Goal: Task Accomplishment & Management: Use online tool/utility

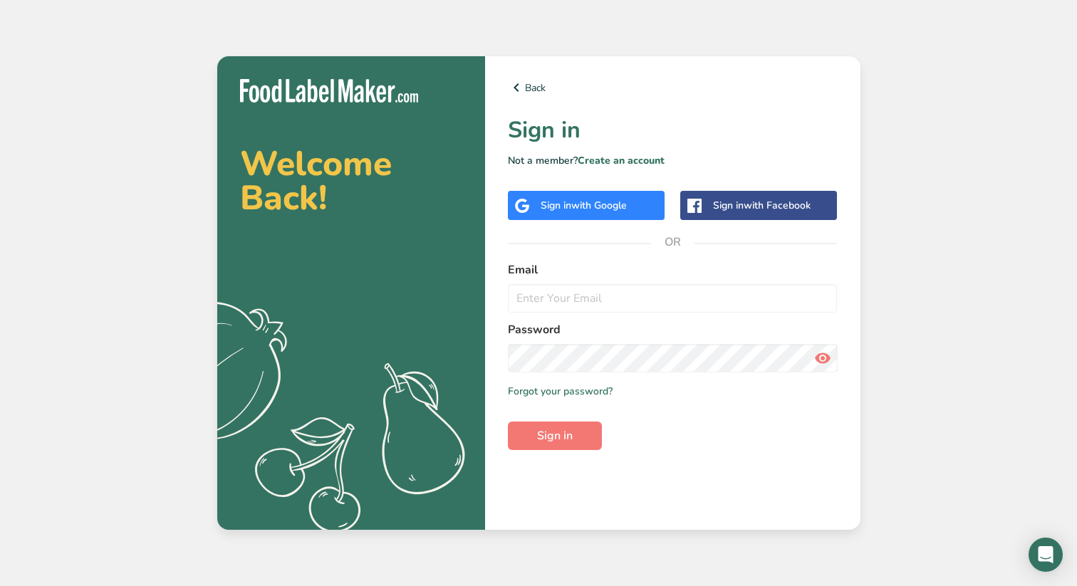
click at [584, 200] on span "with Google" at bounding box center [599, 206] width 56 height 14
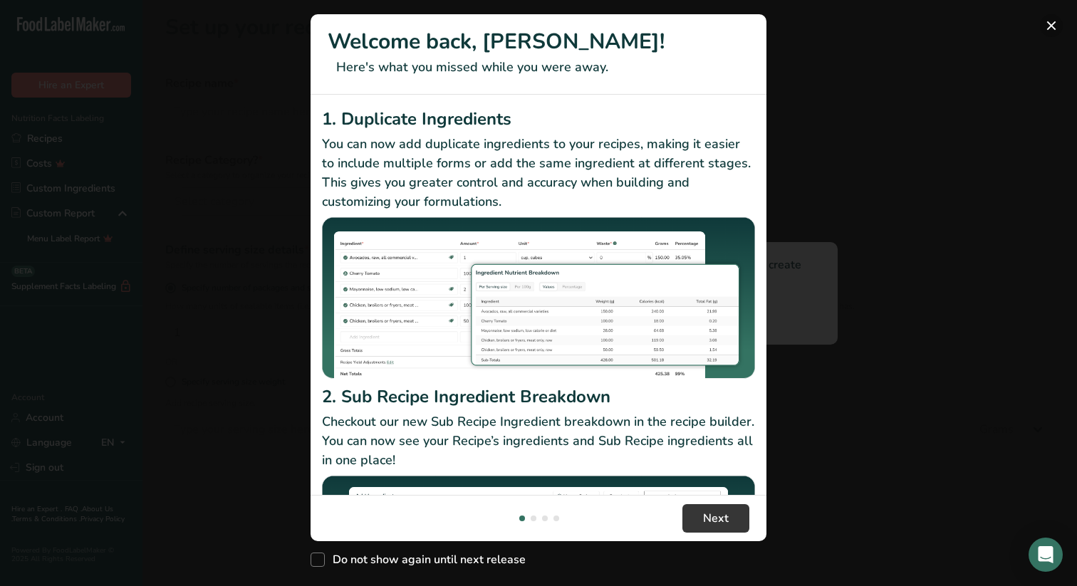
click at [1047, 21] on button "New Features" at bounding box center [1051, 25] width 23 height 23
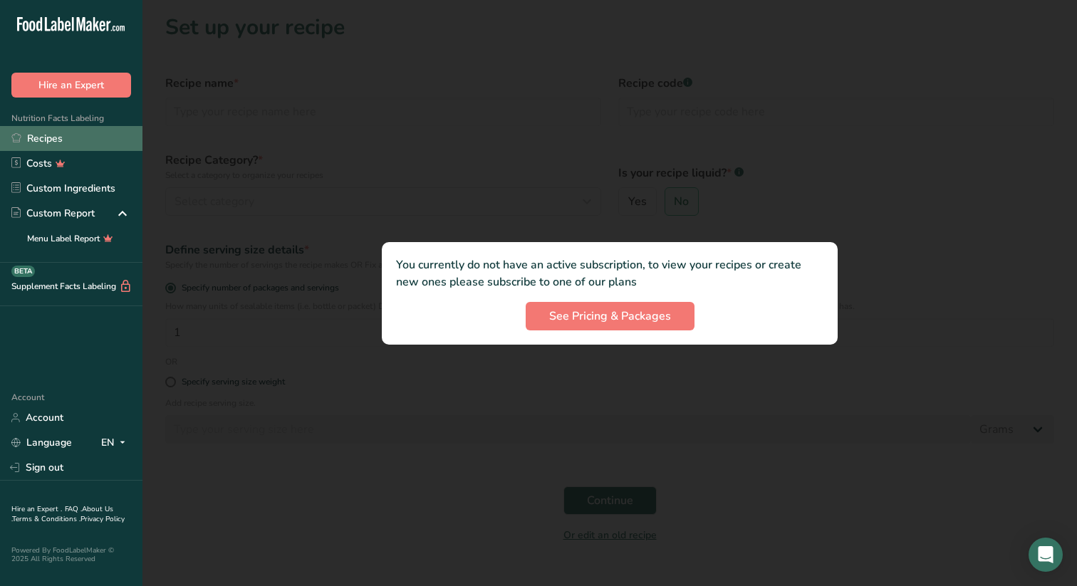
click at [51, 139] on link "Recipes" at bounding box center [71, 138] width 143 height 25
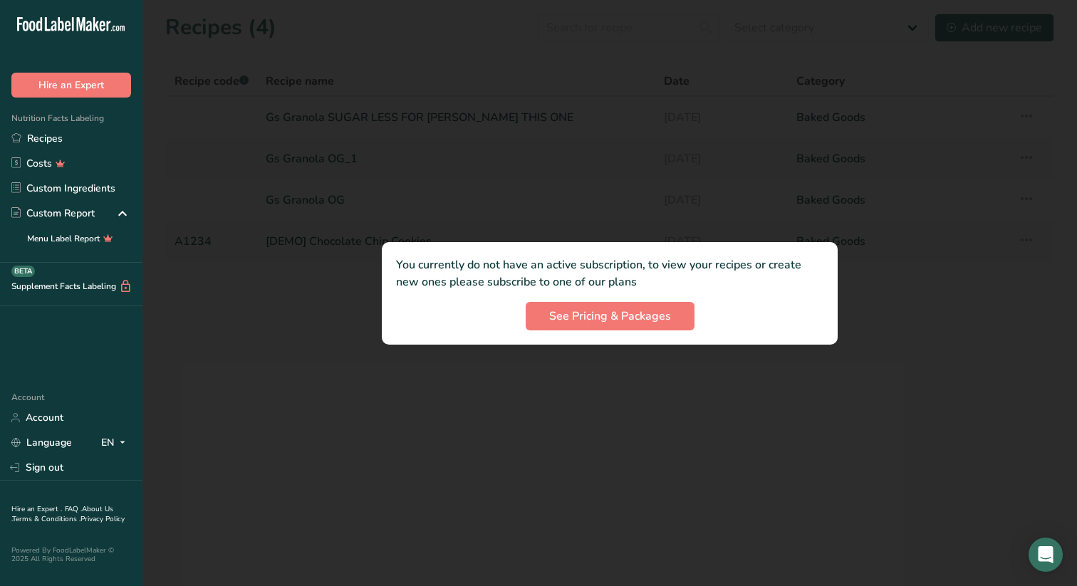
click at [357, 118] on div at bounding box center [610, 293] width 935 height 586
click at [363, 113] on div at bounding box center [610, 293] width 935 height 586
click at [405, 112] on div at bounding box center [610, 293] width 935 height 586
